Goal: Task Accomplishment & Management: Complete application form

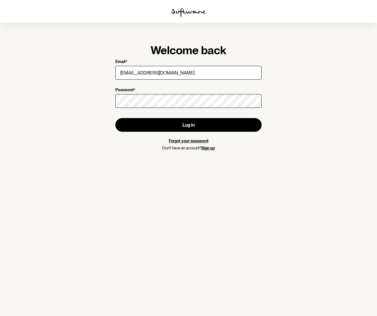
type input "[EMAIL_ADDRESS][DOMAIN_NAME]"
click at [189, 141] on link "Forgot your password" at bounding box center [188, 141] width 39 height 5
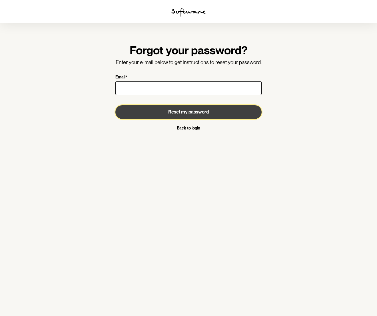
drag, startPoint x: 188, startPoint y: 114, endPoint x: 130, endPoint y: 124, distance: 58.7
click at [187, 114] on span "Reset my password" at bounding box center [188, 111] width 41 height 5
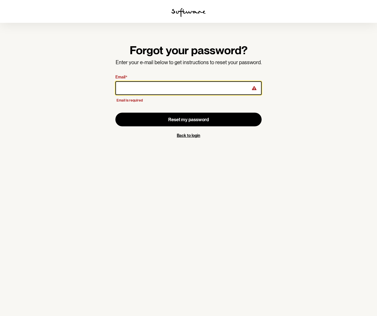
click at [132, 87] on input "Email *" at bounding box center [188, 88] width 146 height 14
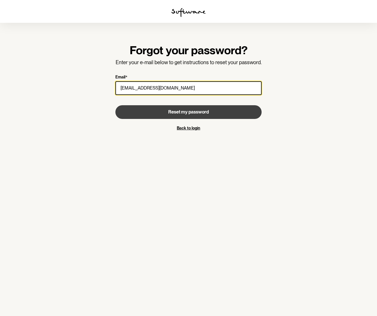
type input "[EMAIL_ADDRESS][DOMAIN_NAME]"
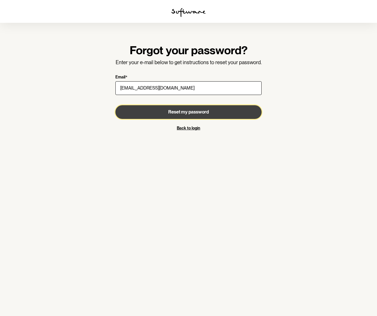
click at [202, 113] on span "Reset my password" at bounding box center [188, 111] width 41 height 5
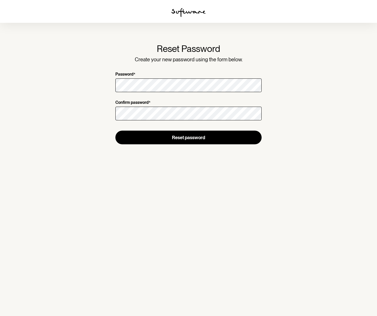
click at [179, 182] on section "Reset Password Create your new password using the form below. Password * Confir…" at bounding box center [188, 158] width 377 height 316
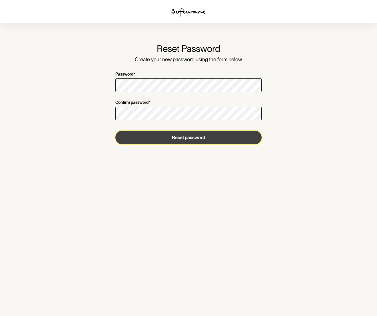
click at [187, 140] on button "Reset password" at bounding box center [188, 138] width 146 height 14
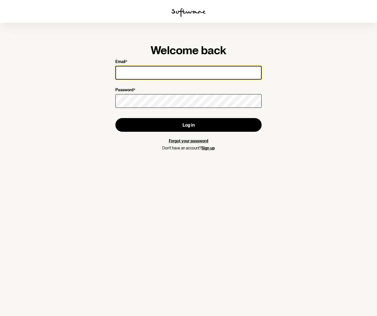
type input "[EMAIL_ADDRESS][DOMAIN_NAME]"
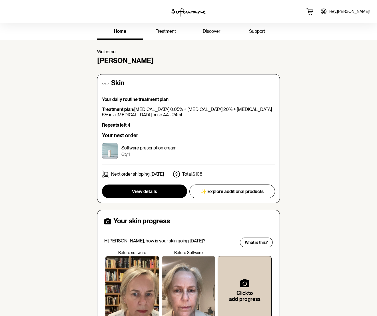
click at [350, 12] on link "Hey, [PERSON_NAME] !" at bounding box center [344, 12] width 57 height 14
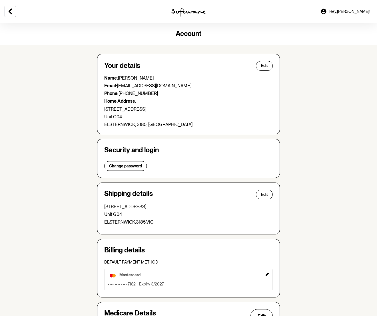
click at [327, 13] on icon at bounding box center [323, 11] width 7 height 7
click at [358, 12] on span "Hey, [PERSON_NAME] !" at bounding box center [349, 11] width 41 height 5
click at [361, 12] on span "Hey, [PERSON_NAME] !" at bounding box center [349, 11] width 41 height 5
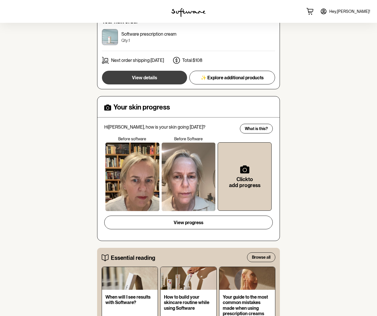
scroll to position [115, 0]
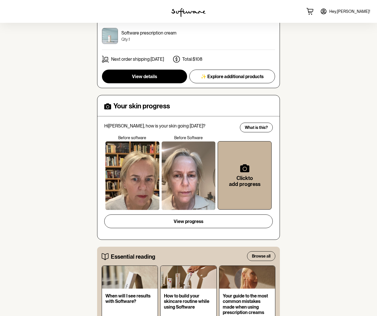
click at [241, 166] on icon at bounding box center [244, 168] width 9 height 8
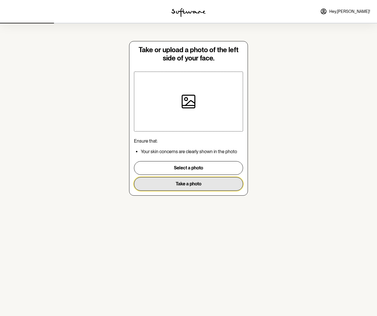
click at [197, 185] on button "Take a photo" at bounding box center [188, 184] width 109 height 14
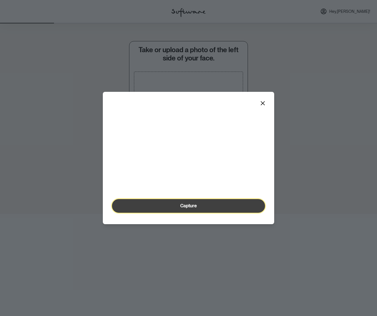
click at [185, 209] on span "Capture" at bounding box center [188, 205] width 17 height 5
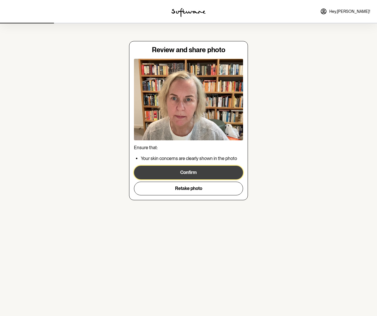
click at [183, 174] on button "Confirm" at bounding box center [188, 173] width 109 height 14
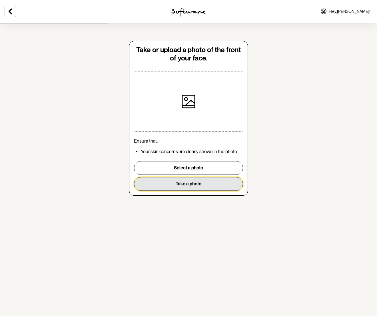
click at [173, 187] on button "Take a photo" at bounding box center [188, 184] width 109 height 14
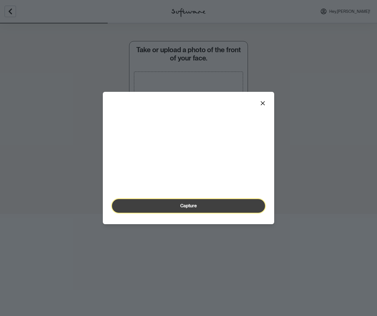
click at [179, 213] on button "Capture" at bounding box center [188, 206] width 153 height 14
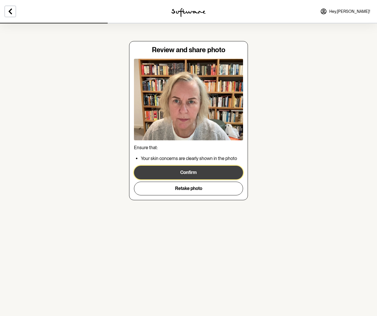
click at [187, 170] on button "Confirm" at bounding box center [188, 173] width 109 height 14
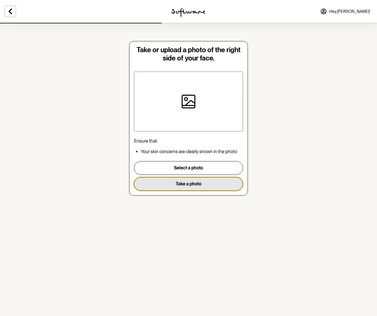
click at [173, 187] on button "Take a photo" at bounding box center [188, 184] width 109 height 14
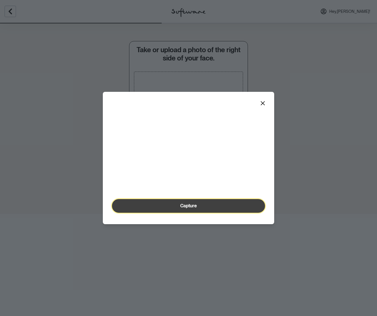
click at [157, 213] on button "Capture" at bounding box center [188, 206] width 153 height 14
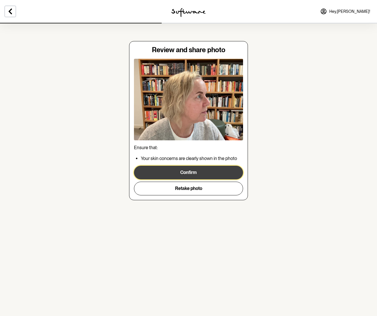
click at [173, 174] on button "Confirm" at bounding box center [188, 173] width 109 height 14
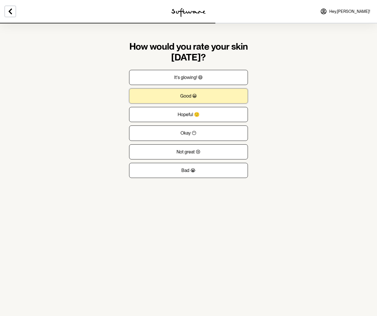
click at [182, 95] on p "Good 😀" at bounding box center [188, 95] width 17 height 5
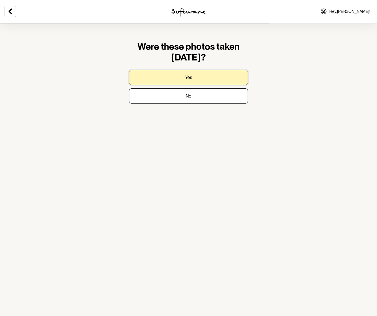
click at [192, 77] on button "Yes" at bounding box center [188, 77] width 119 height 15
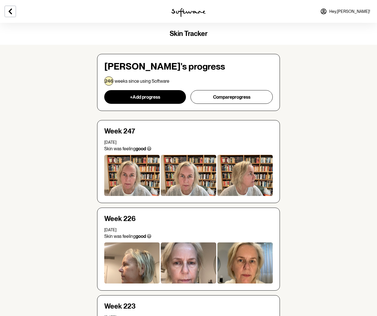
click at [126, 177] on div at bounding box center [131, 175] width 55 height 41
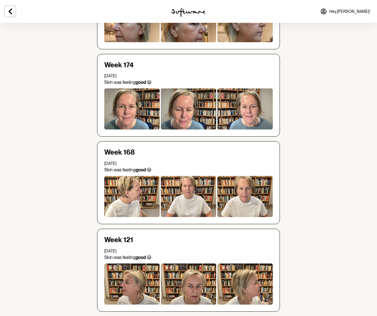
scroll to position [343, 0]
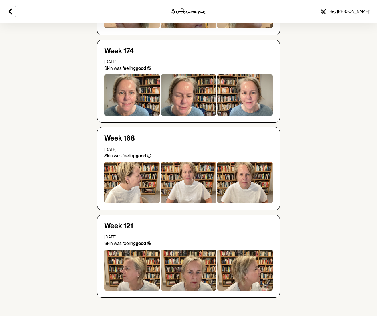
click at [355, 9] on span "Hey, [PERSON_NAME] !" at bounding box center [349, 11] width 41 height 5
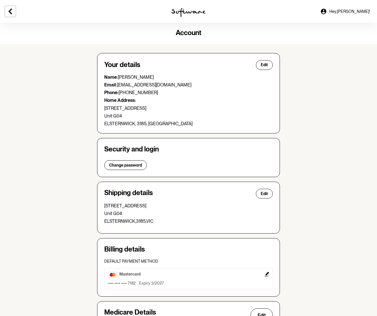
scroll to position [55, 0]
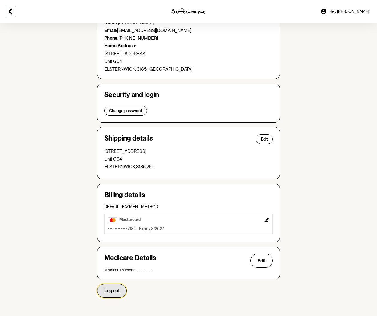
click at [108, 293] on span "Log out" at bounding box center [111, 290] width 15 height 5
